Goal: Transaction & Acquisition: Book appointment/travel/reservation

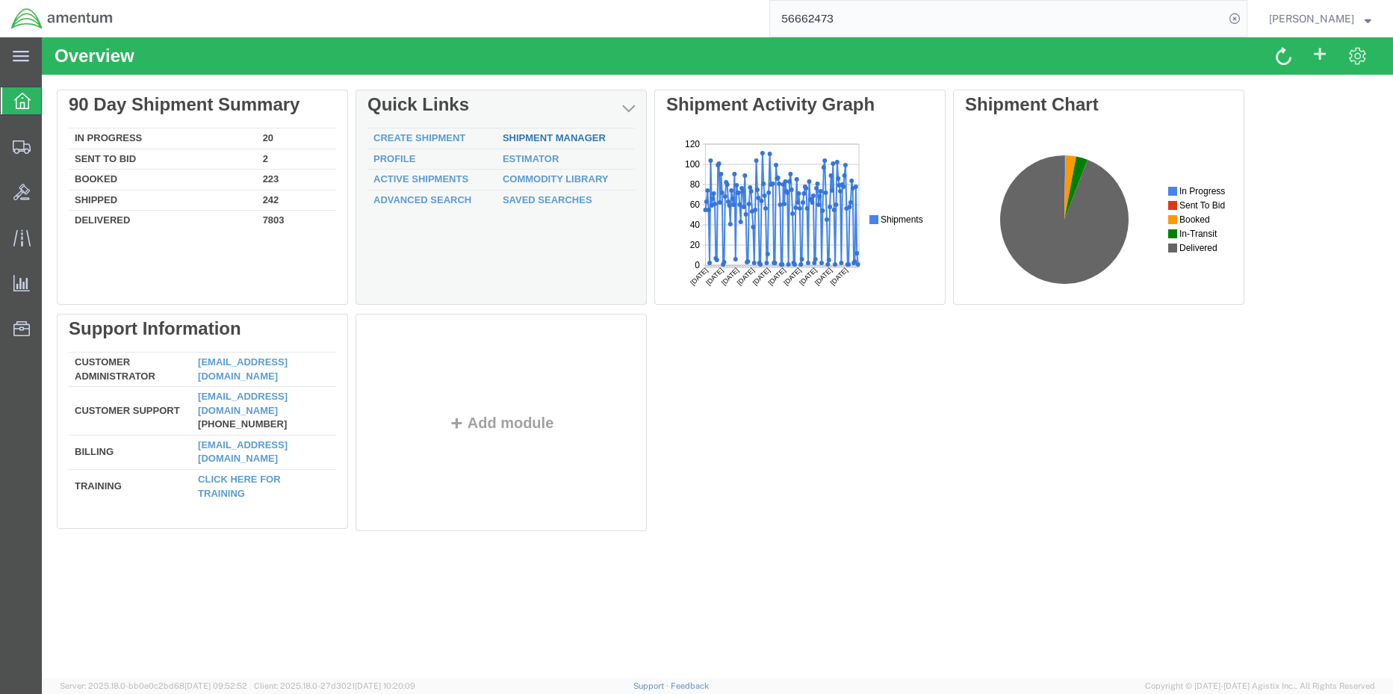
click at [565, 138] on div "Delete 90 Day Shipment Summary In Progress 20 Sent To Bid 2 Booked 223 Shipped …" at bounding box center [717, 314] width 1321 height 448
click at [533, 138] on link "Shipment Manager" at bounding box center [554, 137] width 103 height 11
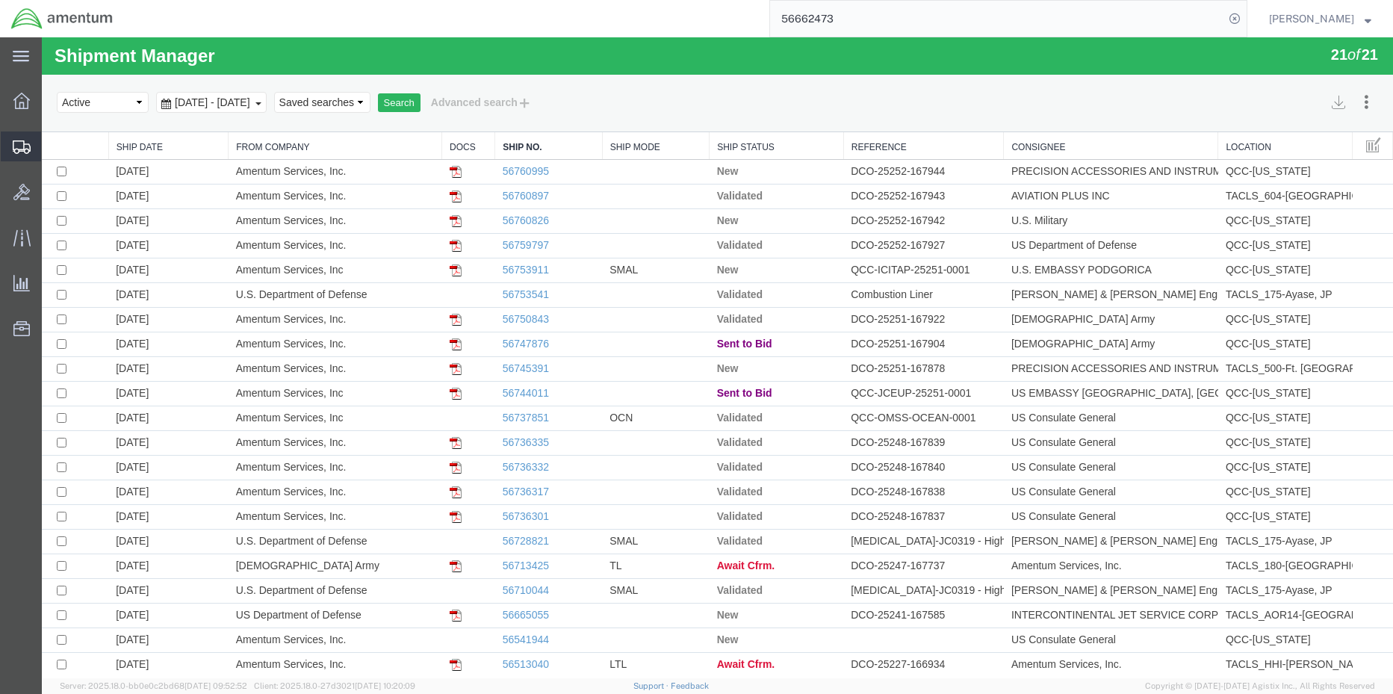
drag, startPoint x: 87, startPoint y: 172, endPoint x: 96, endPoint y: 181, distance: 12.2
click at [0, 0] on span "Shipment Manager" at bounding box center [0, 0] width 0 height 0
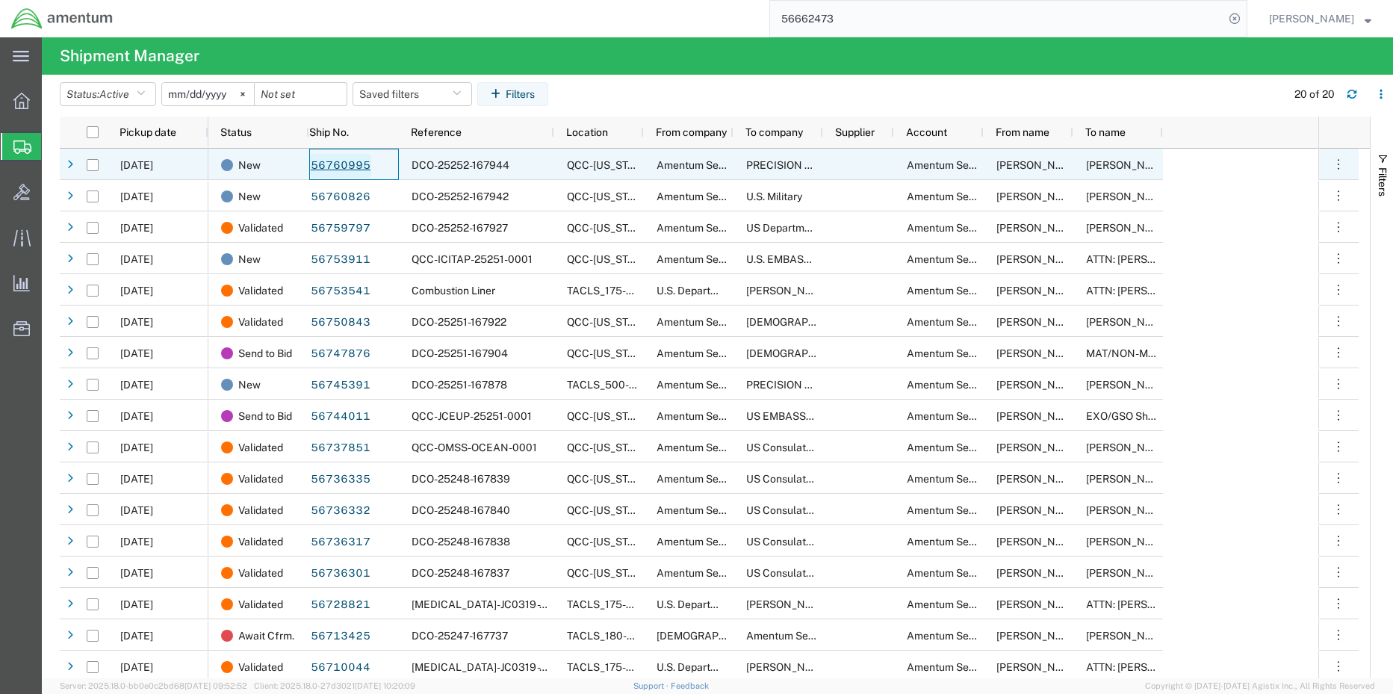
click at [325, 164] on link "56760995" at bounding box center [340, 166] width 61 height 24
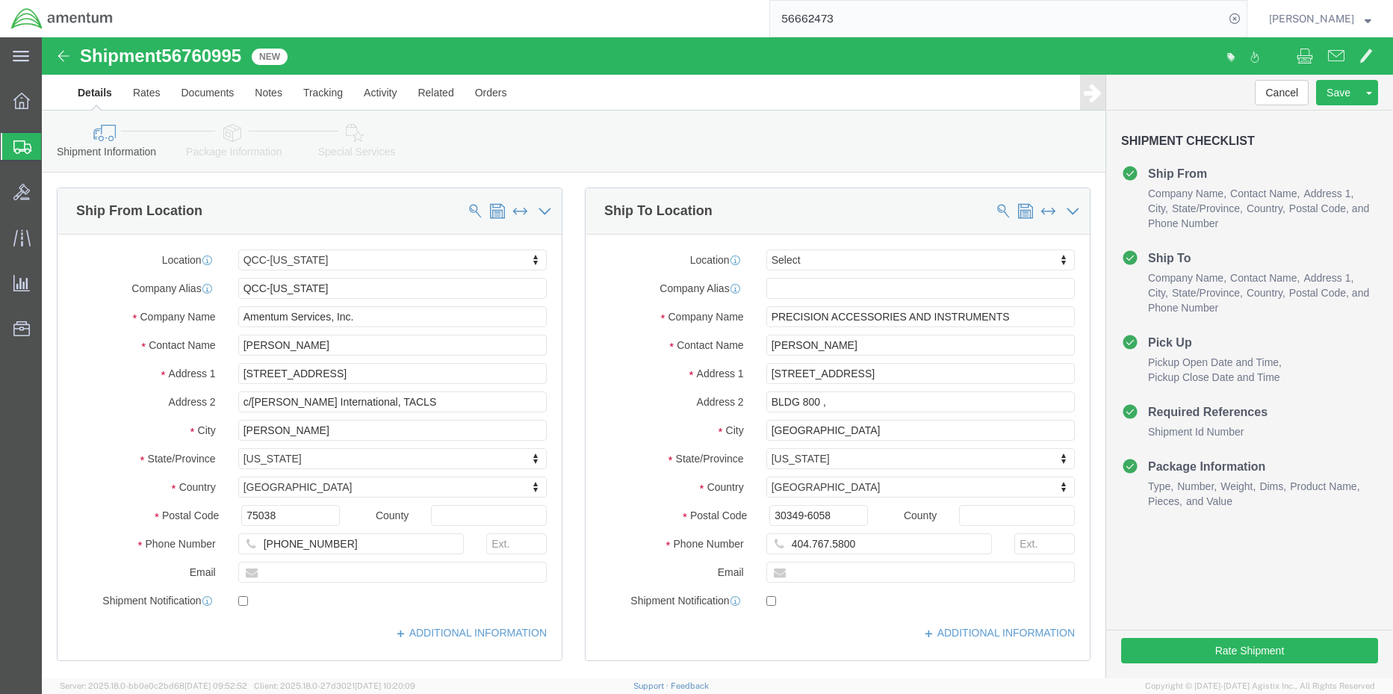
select select "42668"
select select
click button "Rate Shipment"
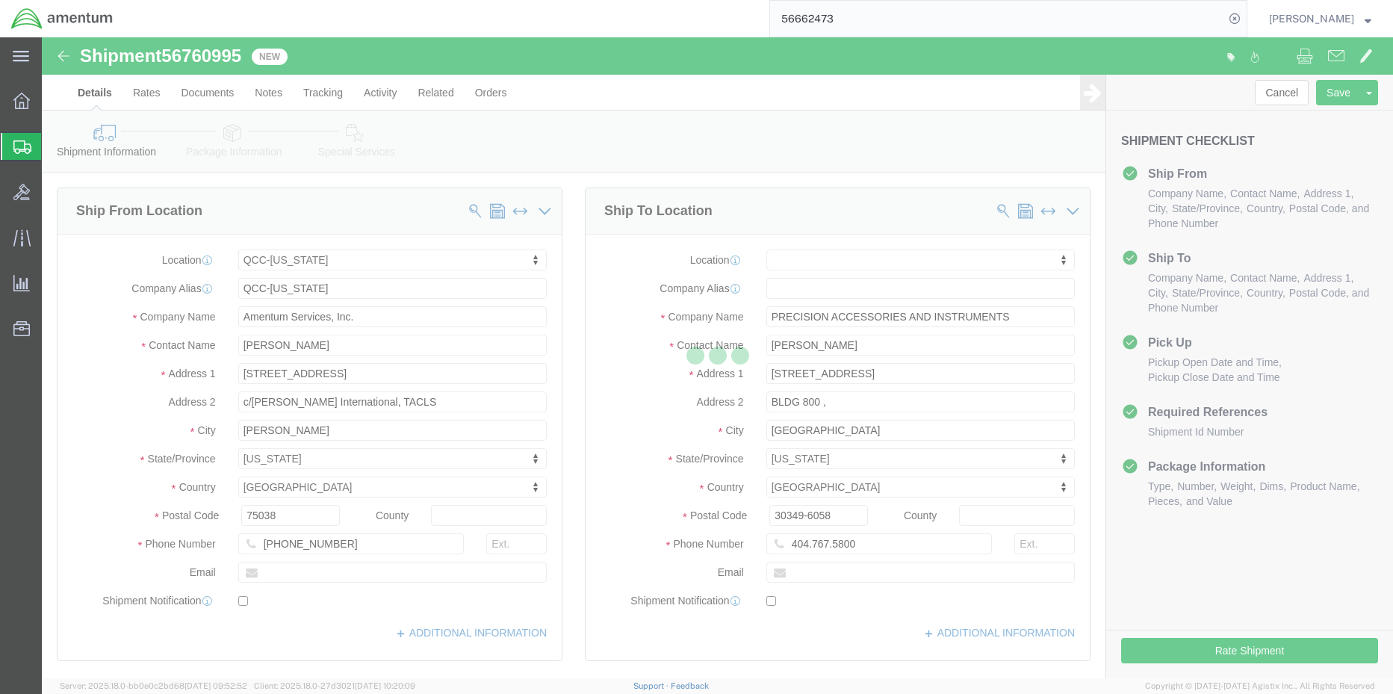
select select "42668"
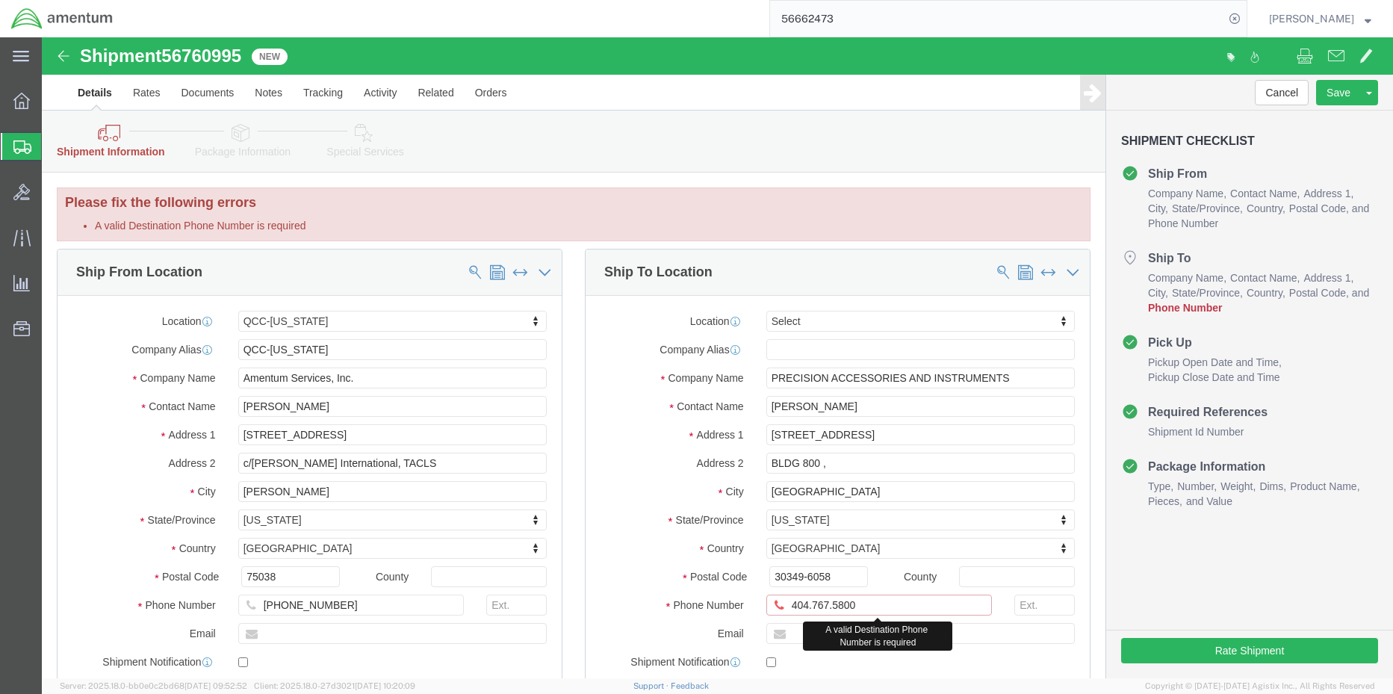
drag, startPoint x: 762, startPoint y: 568, endPoint x: 771, endPoint y: 580, distance: 14.9
click input "404.767.5800"
type input "[PHONE_NUMBER]"
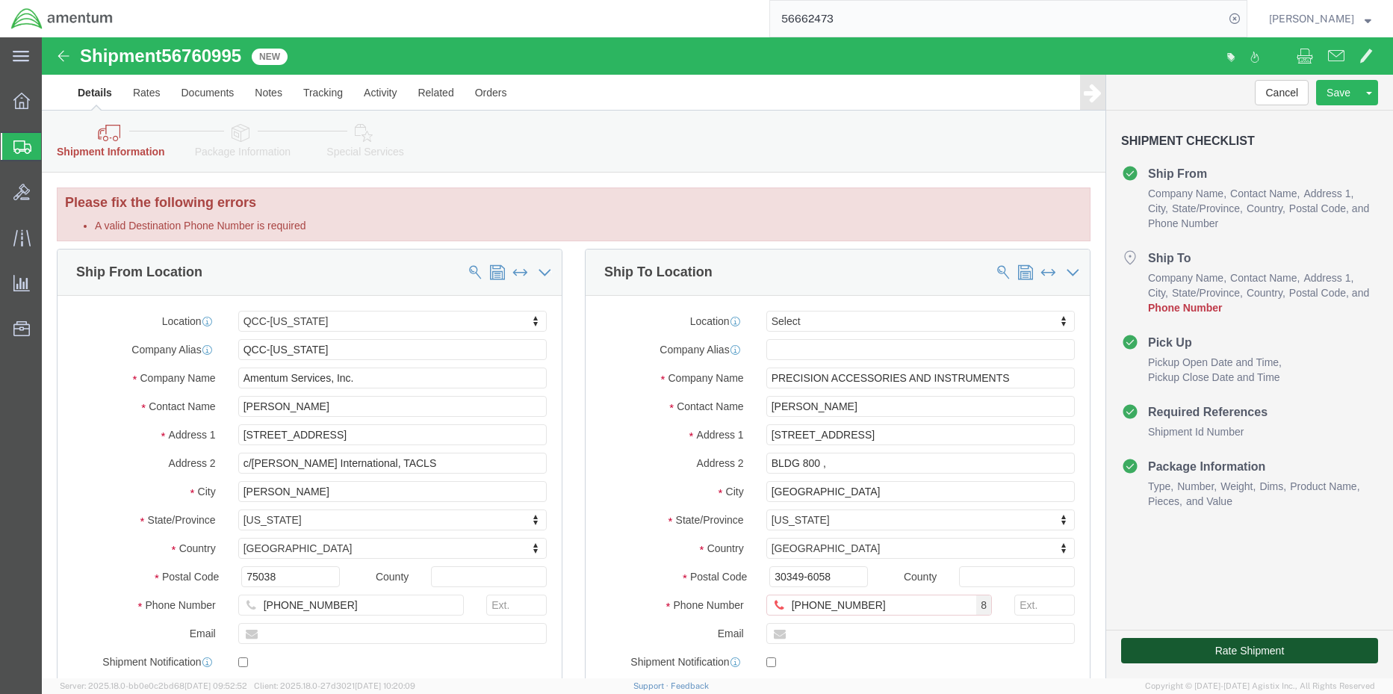
click button "Rate Shipment"
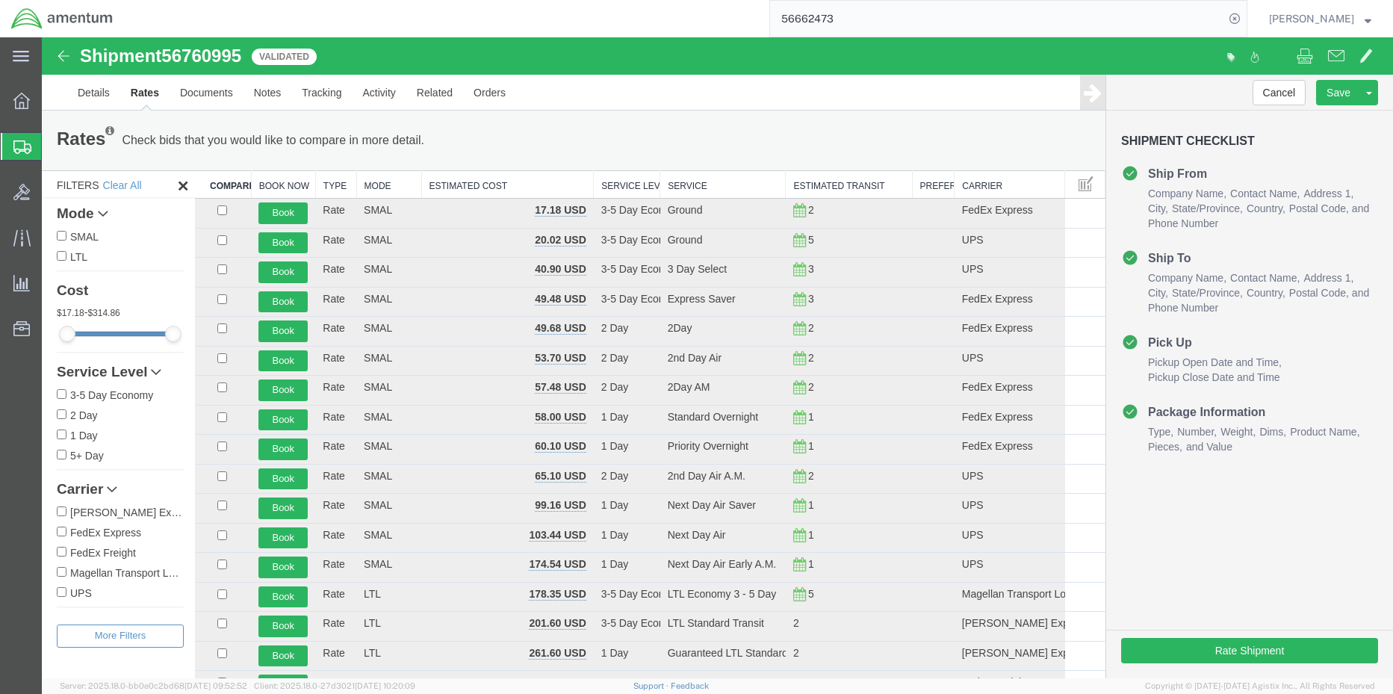
click at [63, 530] on input "FedEx Express" at bounding box center [62, 531] width 10 height 10
checkbox input "true"
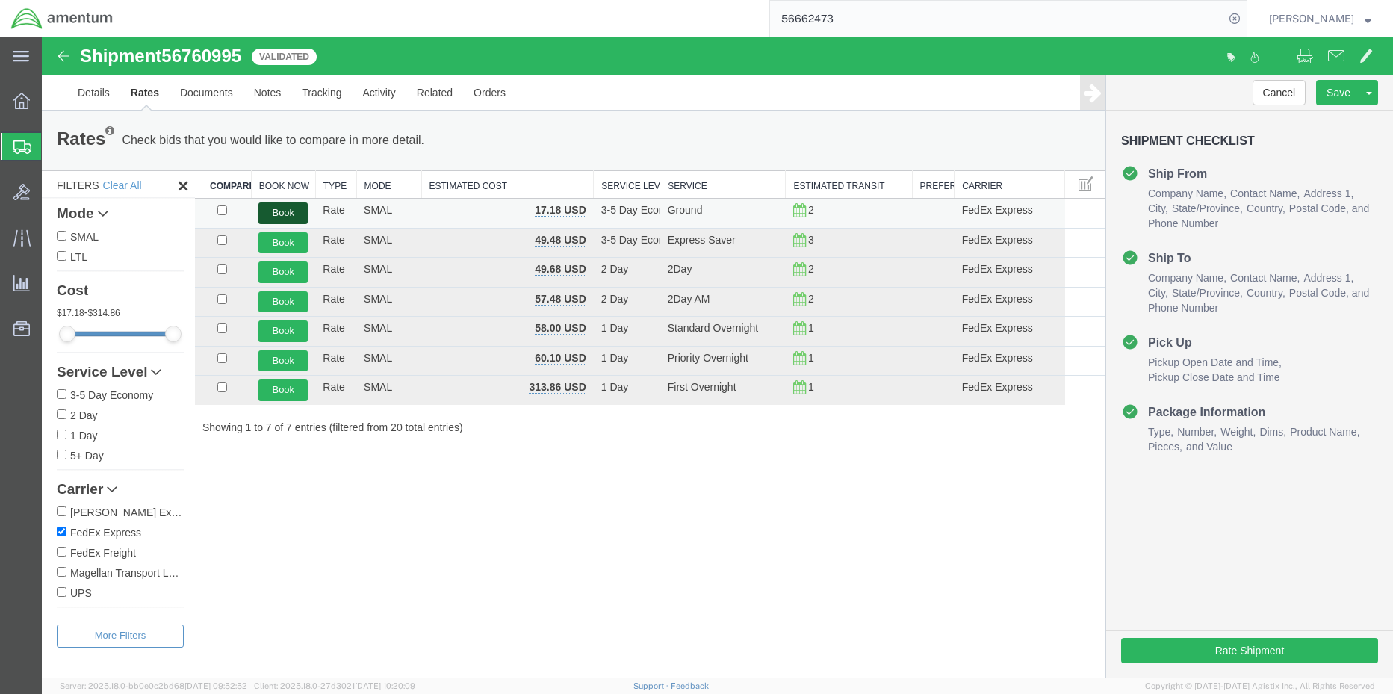
click at [283, 213] on button "Book" at bounding box center [282, 213] width 49 height 22
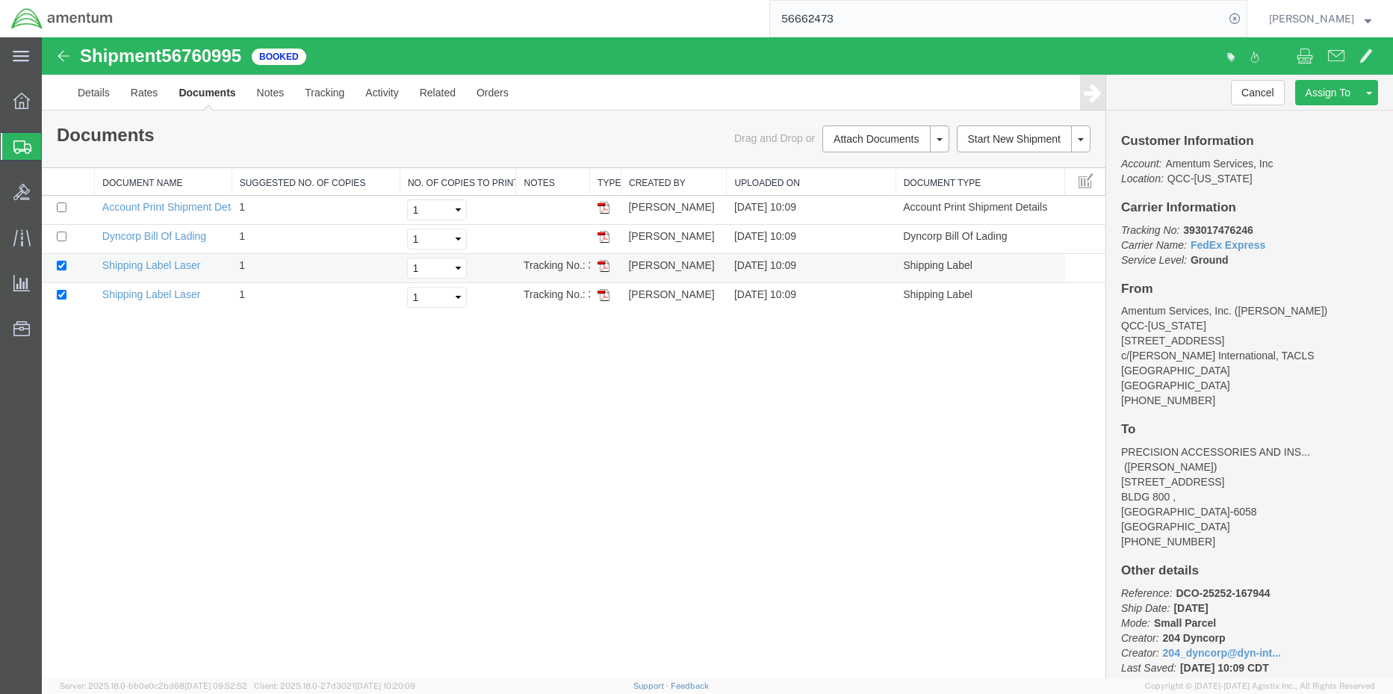
click at [603, 263] on img at bounding box center [603, 266] width 12 height 12
click at [601, 293] on img at bounding box center [603, 295] width 12 height 12
